Goal: Check status: Check status

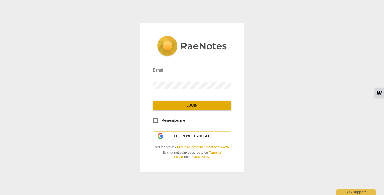
click at [175, 72] on input "email" at bounding box center [192, 71] width 78 height 8
type input "[EMAIL_ADDRESS][DOMAIN_NAME]"
click at [0, 0] on com-1password-button at bounding box center [0, 0] width 0 height 0
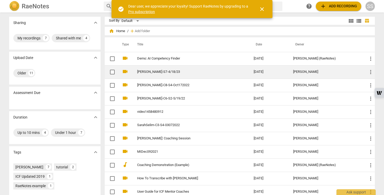
click at [159, 73] on link "[PERSON_NAME]-S7-4/18/23" at bounding box center [186, 72] width 98 height 4
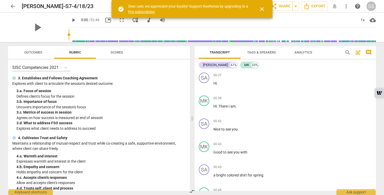
click at [113, 52] on span "Scores" at bounding box center [116, 52] width 13 height 4
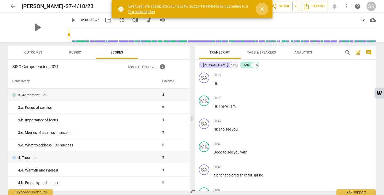
click at [263, 9] on span "close" at bounding box center [262, 9] width 6 height 6
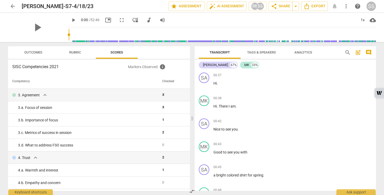
click at [82, 57] on button "Rubric" at bounding box center [75, 52] width 42 height 13
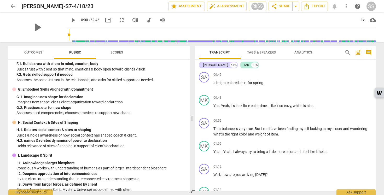
scroll to position [604, 0]
